Goal: Information Seeking & Learning: Learn about a topic

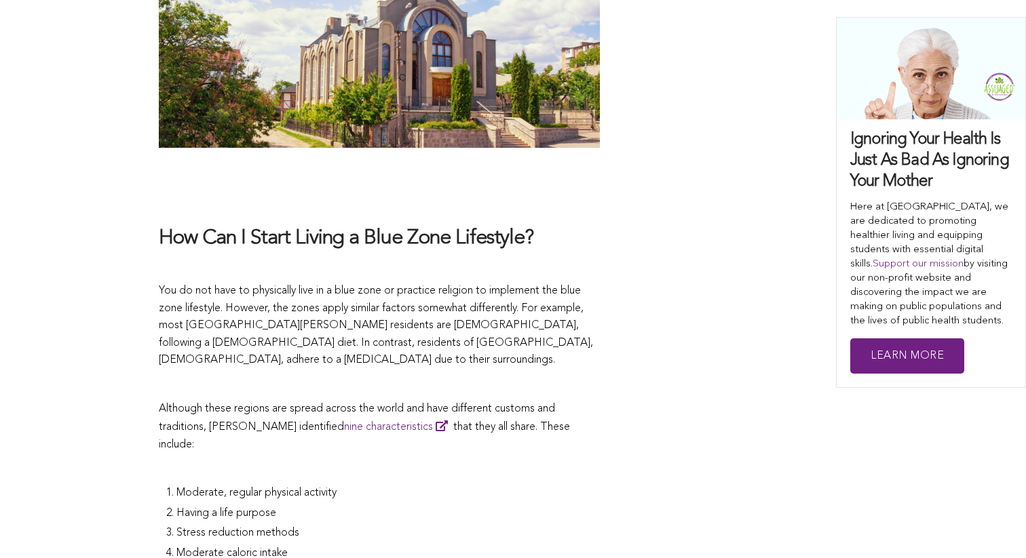
scroll to position [2765, 0]
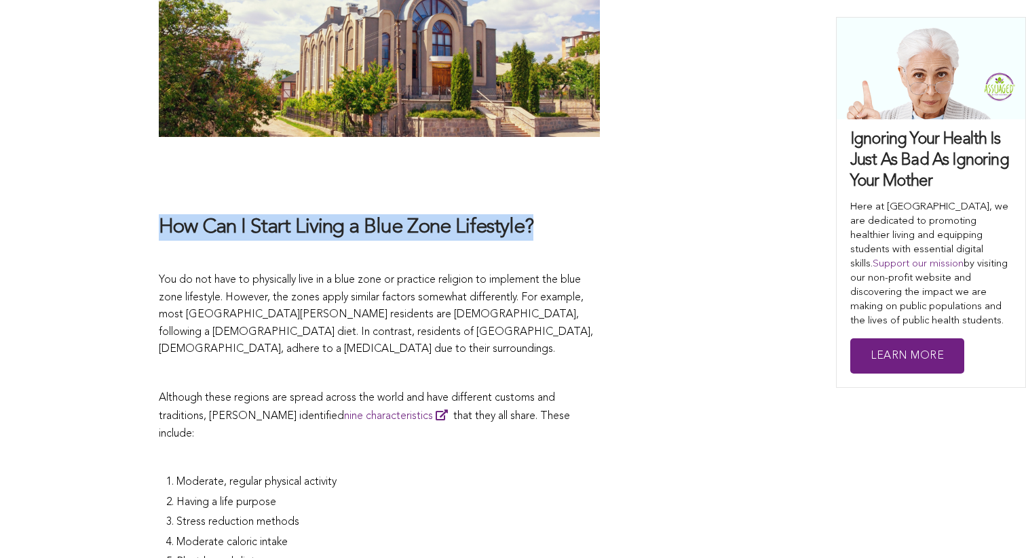
drag, startPoint x: 157, startPoint y: 141, endPoint x: 539, endPoint y: 139, distance: 382.0
copy h3 "How Can I Start Living a Blue Zone Lifestyle?"
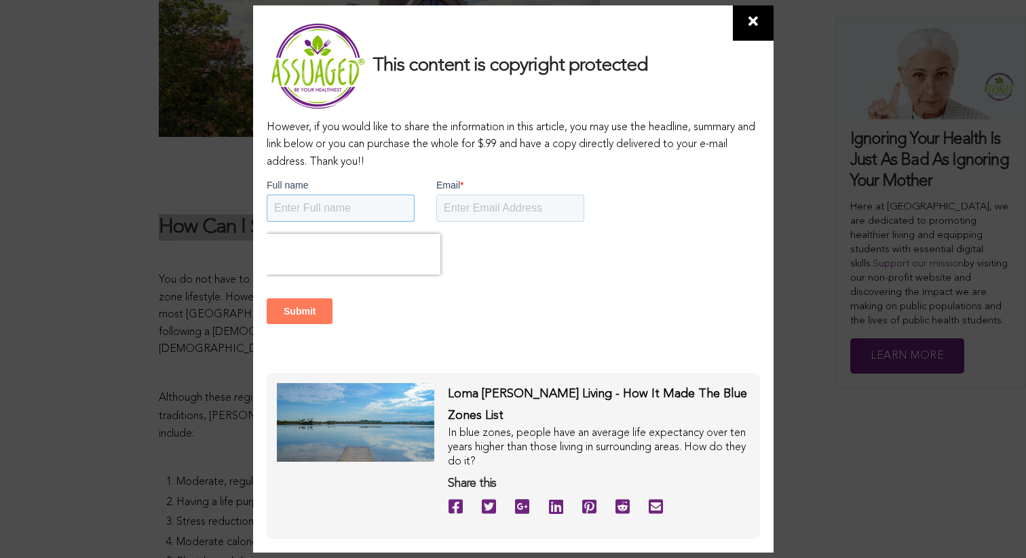
click at [380, 200] on input "Full name" at bounding box center [340, 207] width 148 height 27
type input "liam da goat"
click at [489, 201] on input "Email *" at bounding box center [510, 207] width 148 height 27
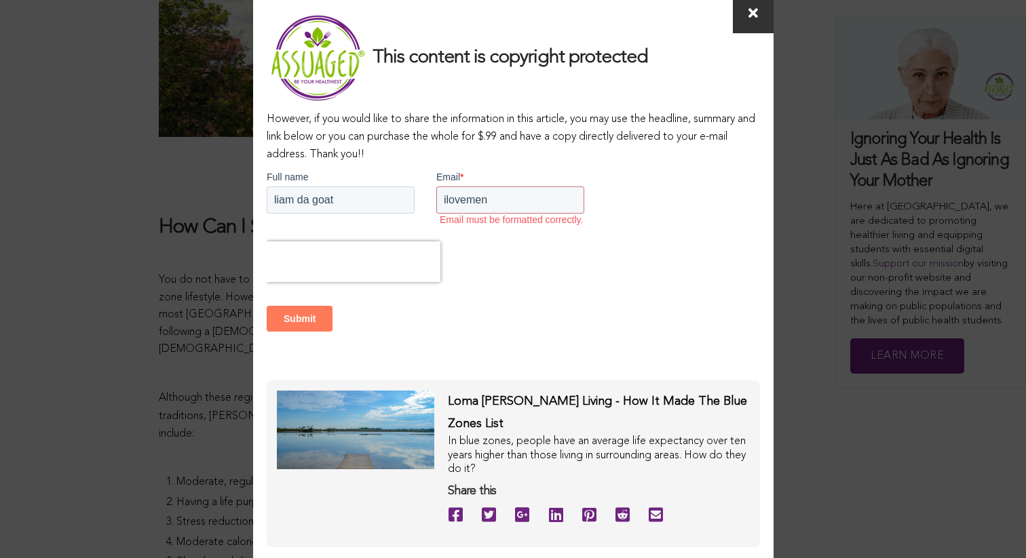
click at [735, 19] on span at bounding box center [753, 14] width 41 height 35
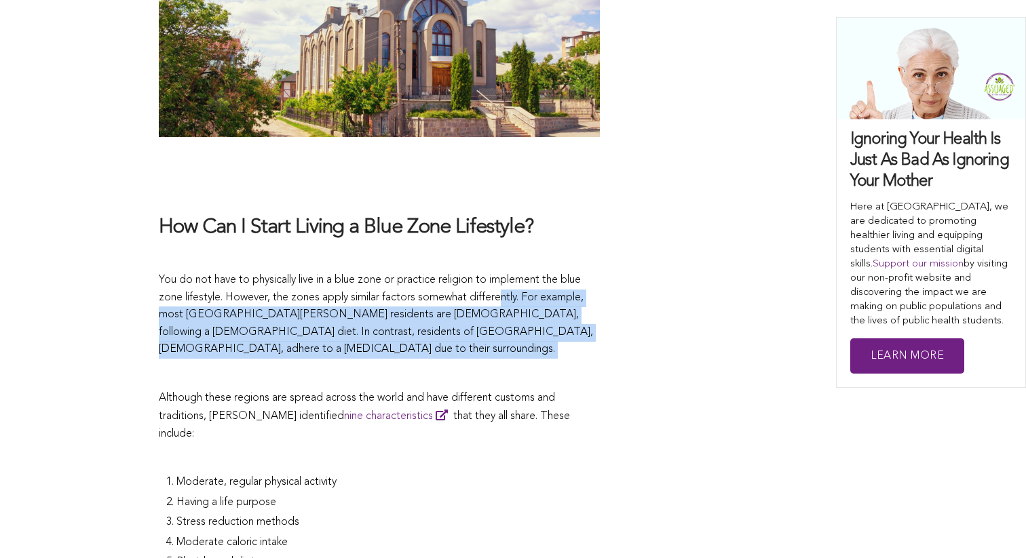
drag, startPoint x: 392, startPoint y: 255, endPoint x: 505, endPoint y: 211, distance: 121.0
copy span "ntly. For example, most [GEOGRAPHIC_DATA][PERSON_NAME] residents are [DEMOGRAPH…"
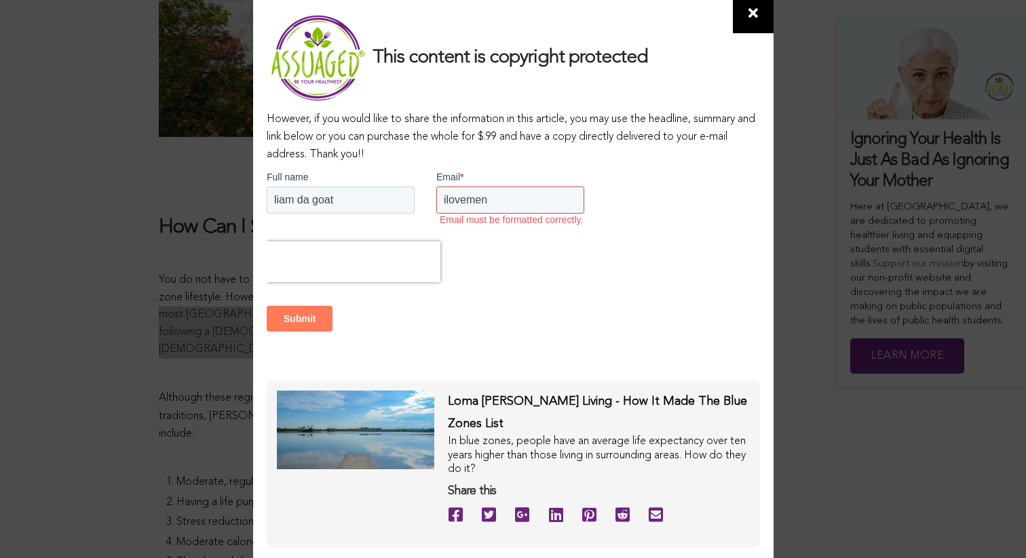
click at [504, 200] on input "ilovemen" at bounding box center [510, 200] width 148 height 27
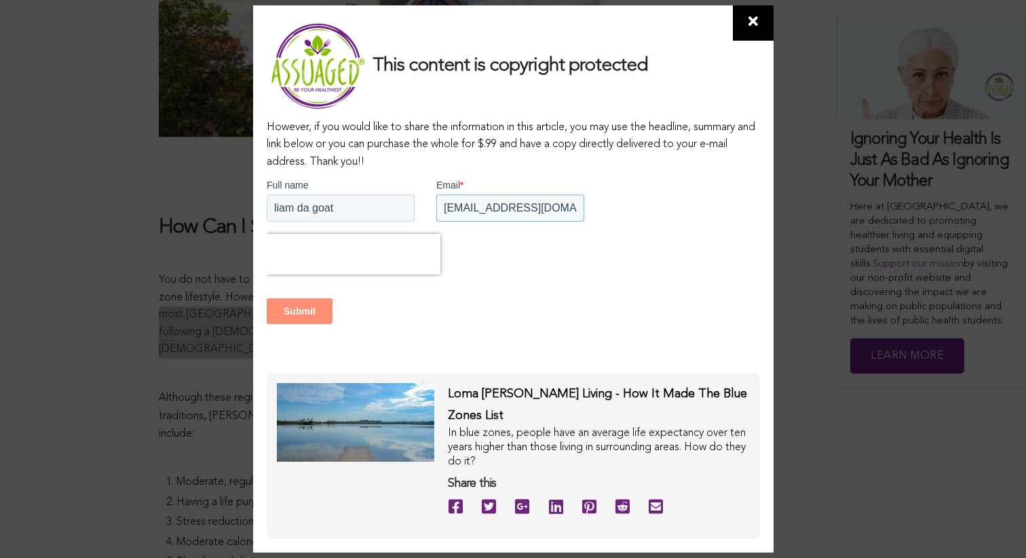
type input "[EMAIL_ADDRESS][DOMAIN_NAME]"
click at [301, 307] on input "Submit" at bounding box center [299, 311] width 66 height 26
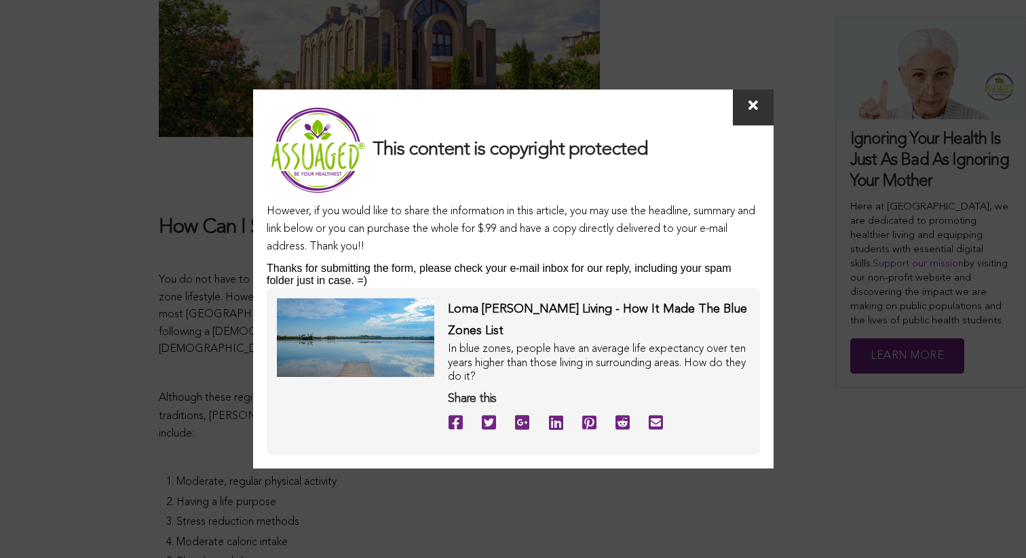
click at [761, 125] on span at bounding box center [753, 107] width 41 height 35
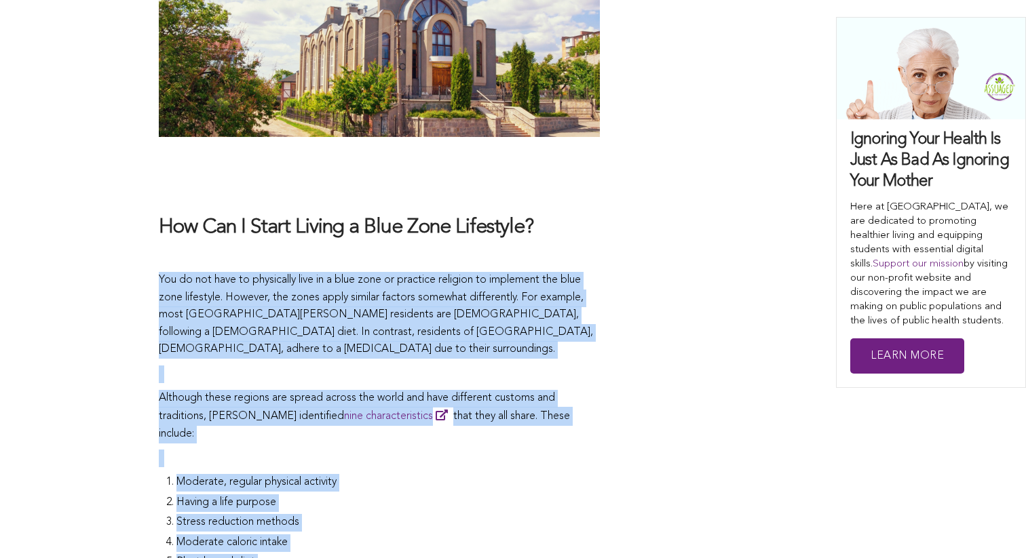
drag, startPoint x: 152, startPoint y: 191, endPoint x: 463, endPoint y: 480, distance: 423.9
copy span "You do not have to physically live in a blue zone or practice religion to imple…"
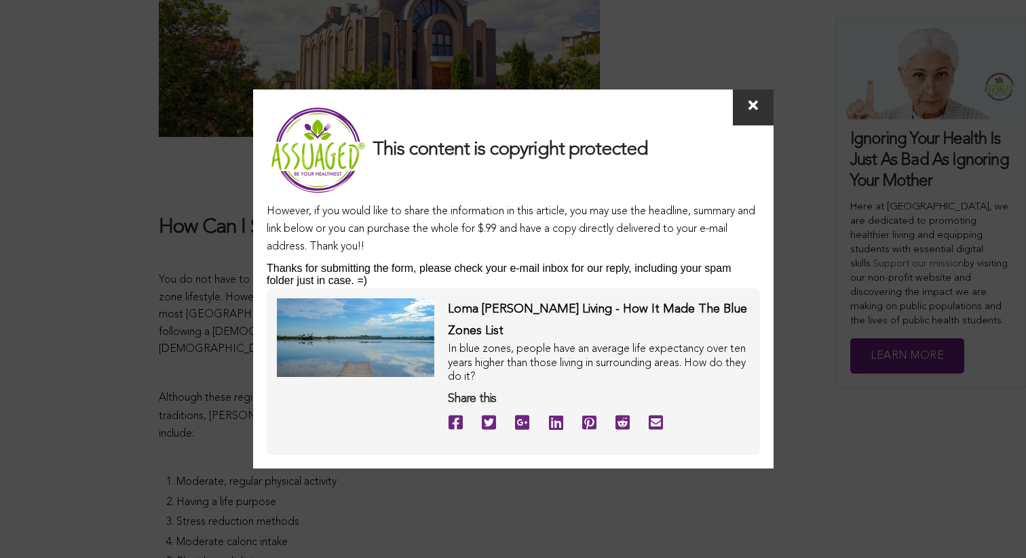
click at [748, 124] on span at bounding box center [753, 107] width 41 height 35
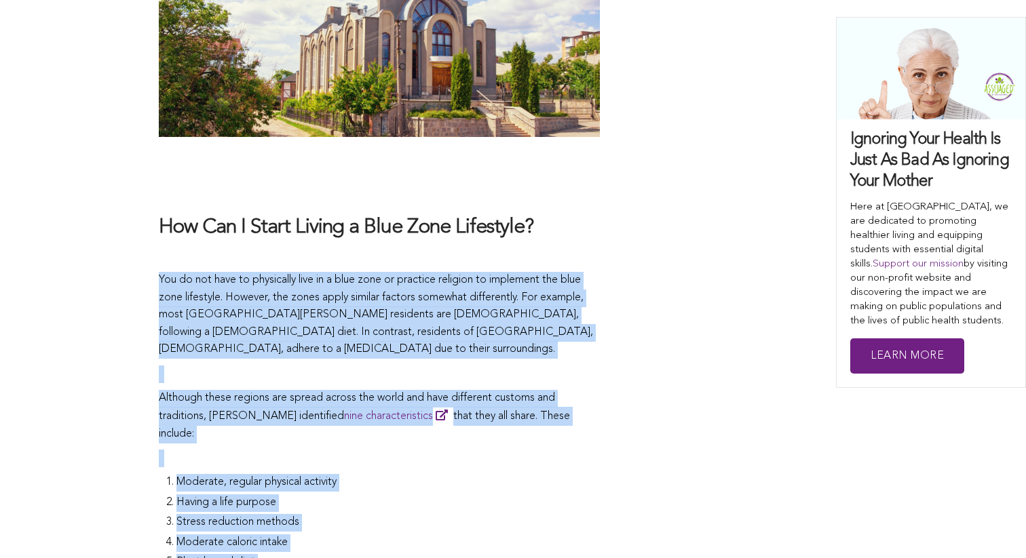
drag, startPoint x: 138, startPoint y: 201, endPoint x: 402, endPoint y: 533, distance: 424.5
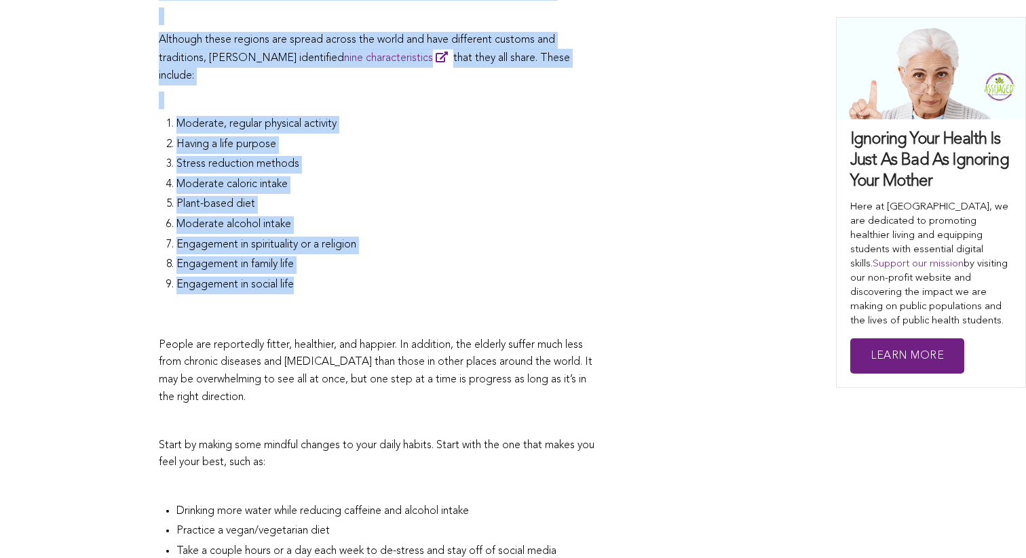
scroll to position [3116, 0]
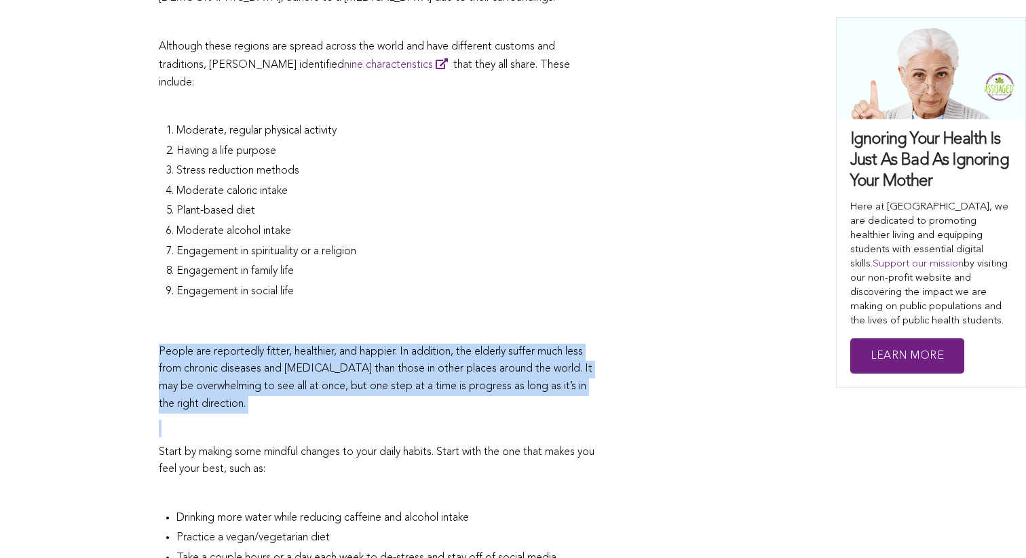
drag, startPoint x: 179, startPoint y: 301, endPoint x: 166, endPoint y: 222, distance: 80.4
copy span "People are reportedly fitter, healthier, and happier. In addition, the elderly …"
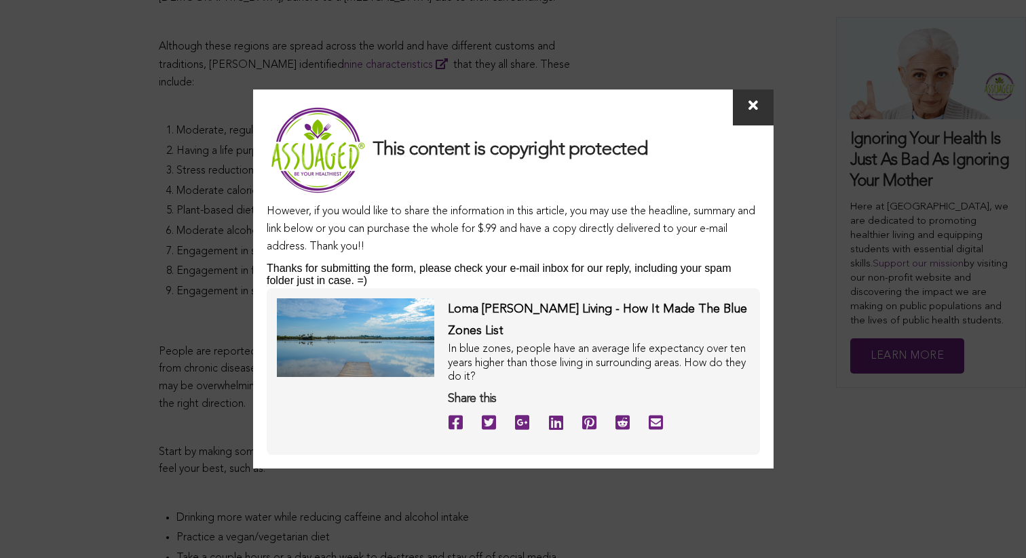
click at [742, 115] on span at bounding box center [753, 107] width 41 height 35
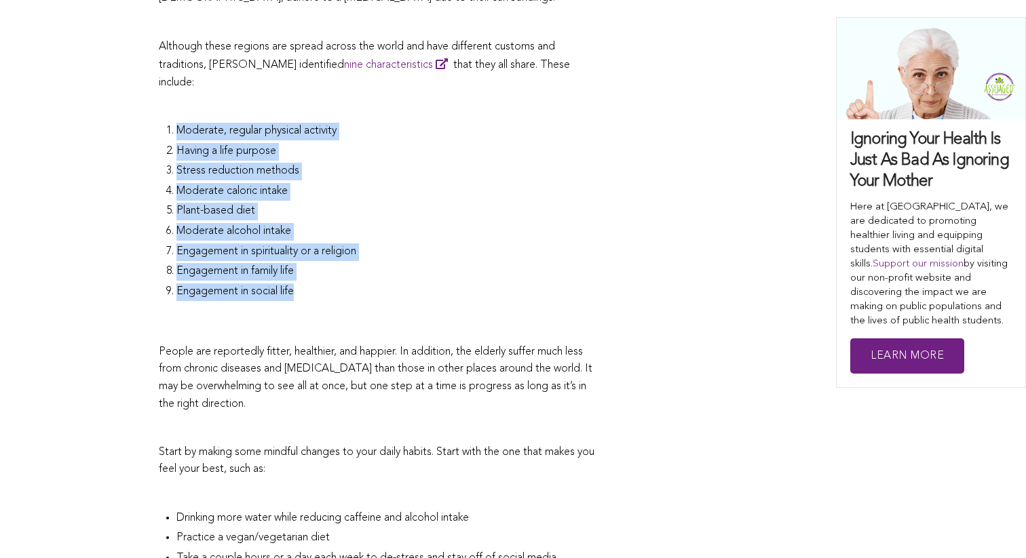
drag, startPoint x: 301, startPoint y: 178, endPoint x: 163, endPoint y: 8, distance: 219.5
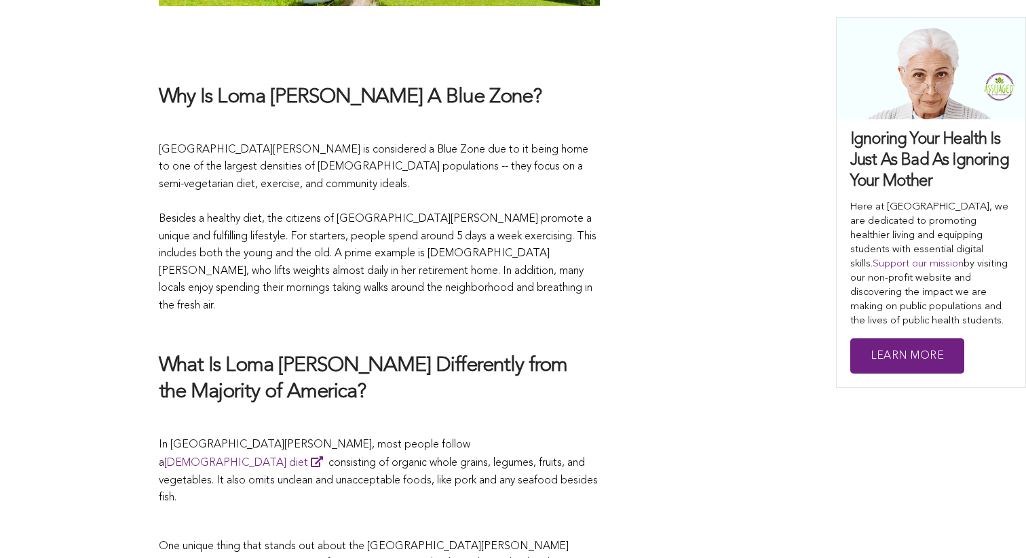
scroll to position [1417, 0]
